Goal: Information Seeking & Learning: Learn about a topic

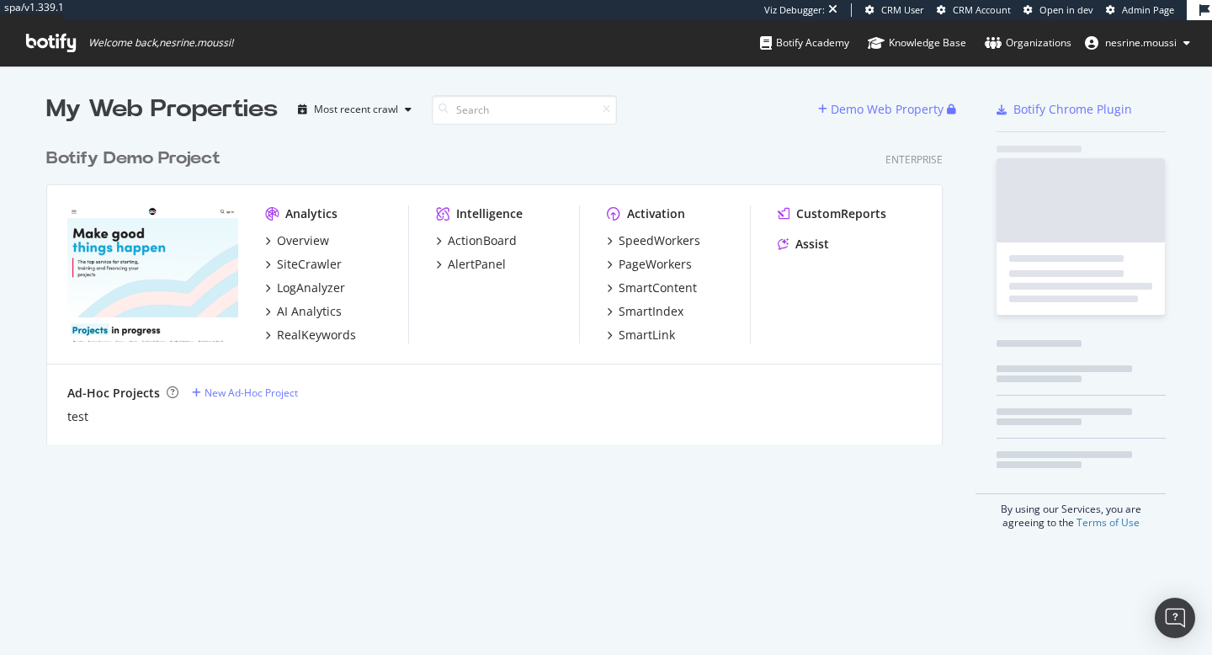
scroll to position [318, 910]
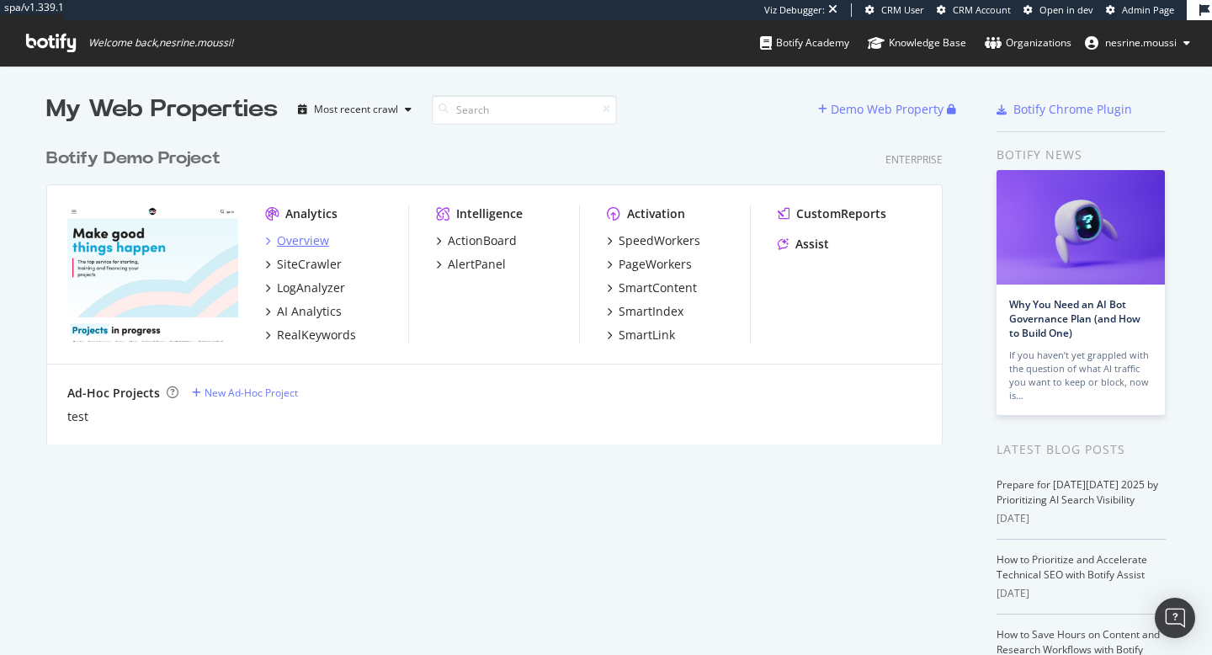
click at [274, 241] on div "Overview" at bounding box center [297, 240] width 64 height 17
click at [172, 158] on div "Botify Demo Project" at bounding box center [133, 158] width 174 height 24
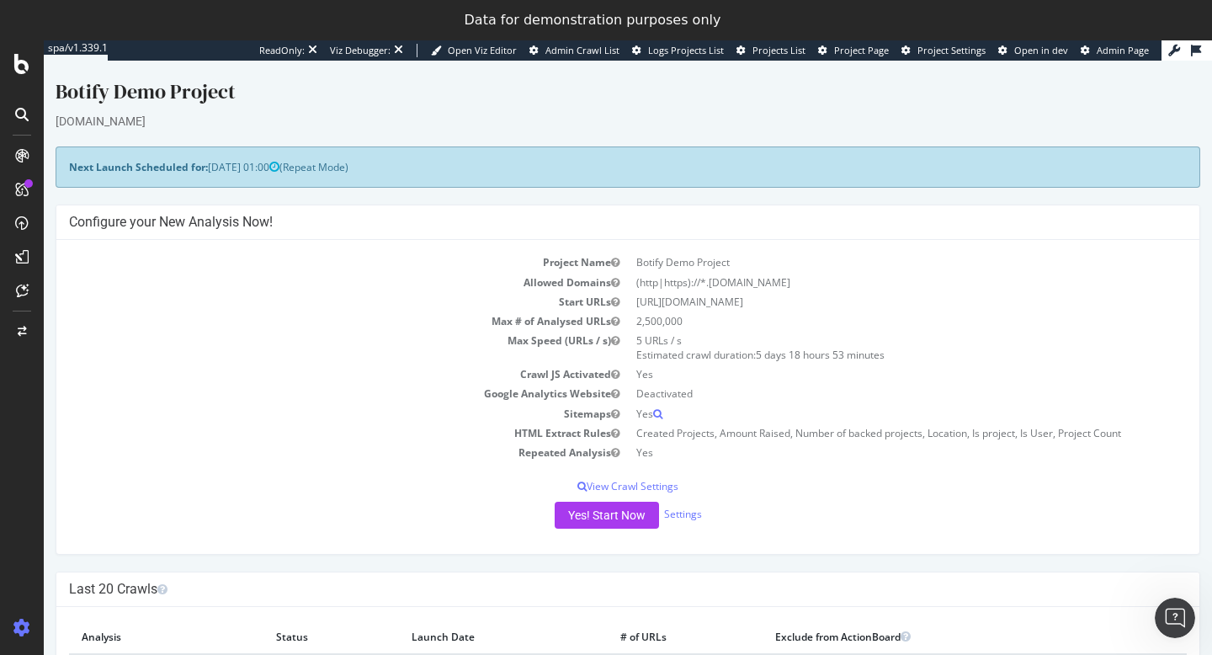
click at [17, 158] on icon at bounding box center [21, 155] width 13 height 13
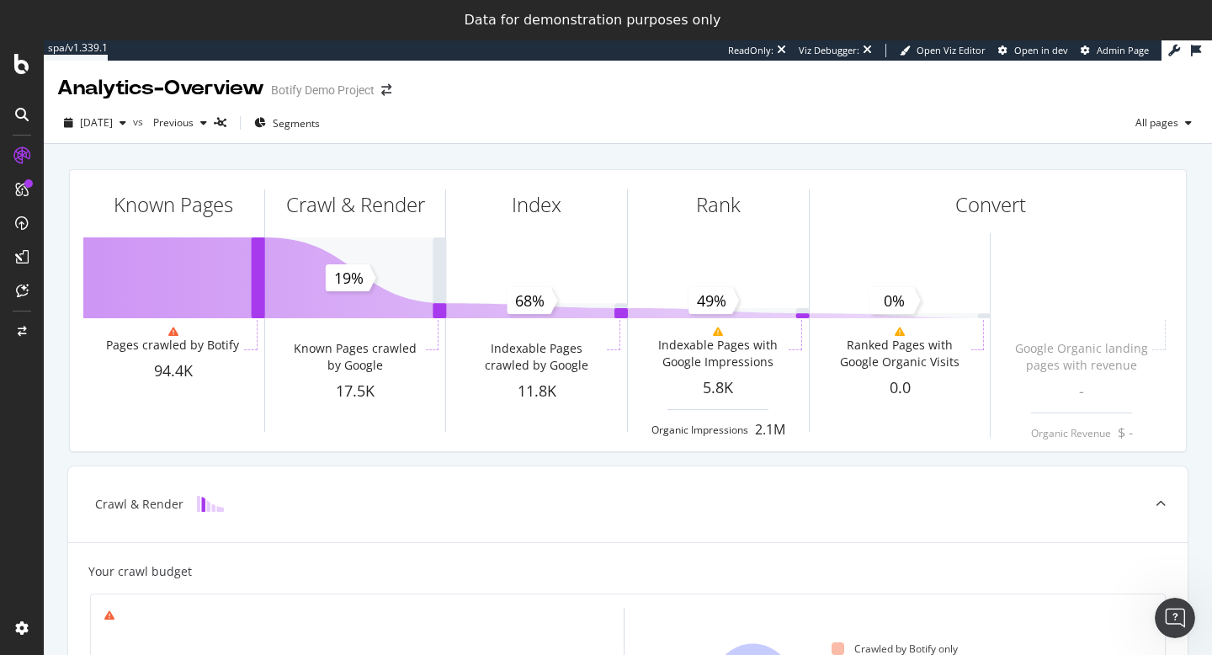
click at [22, 191] on icon at bounding box center [21, 189] width 13 height 13
